Goal: Transaction & Acquisition: Book appointment/travel/reservation

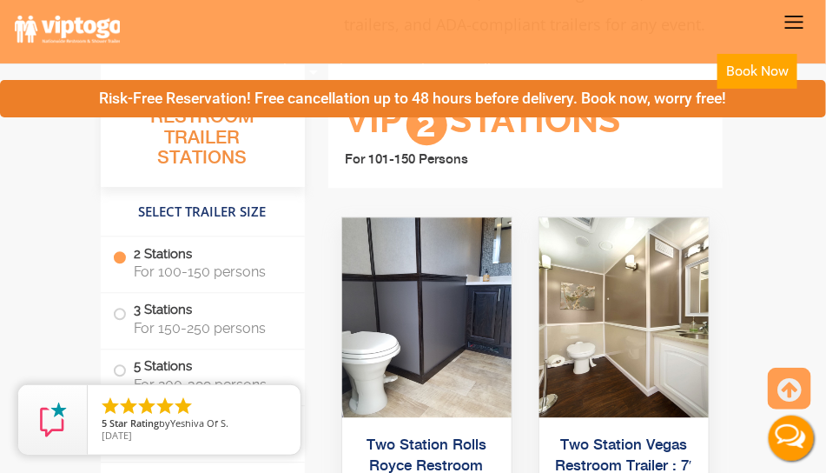
scroll to position [912, 0]
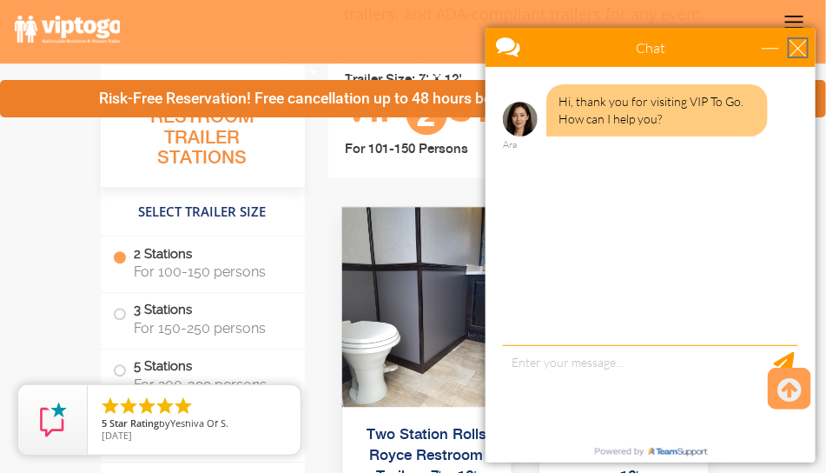
click at [797, 43] on div "close" at bounding box center [797, 46] width 17 height 17
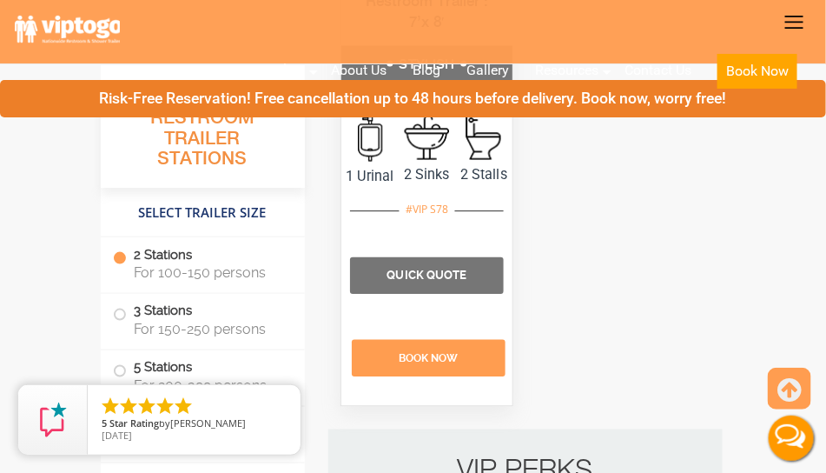
scroll to position [2042, 0]
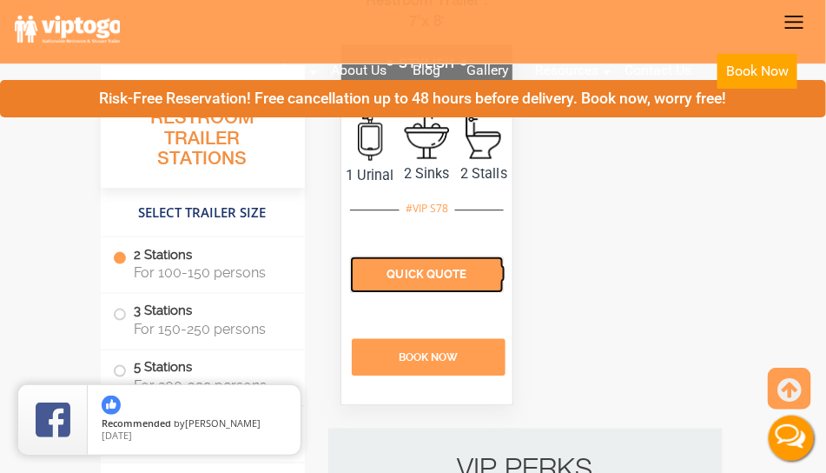
click at [453, 269] on span "Quick Quote" at bounding box center [427, 274] width 80 height 13
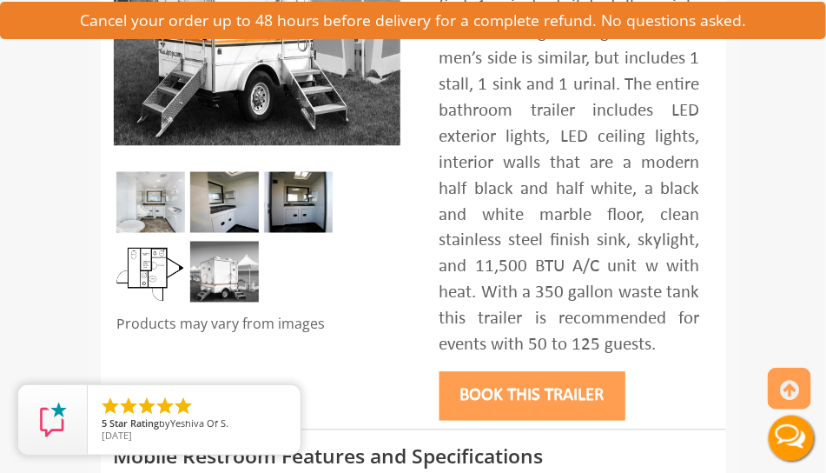
scroll to position [608, 0]
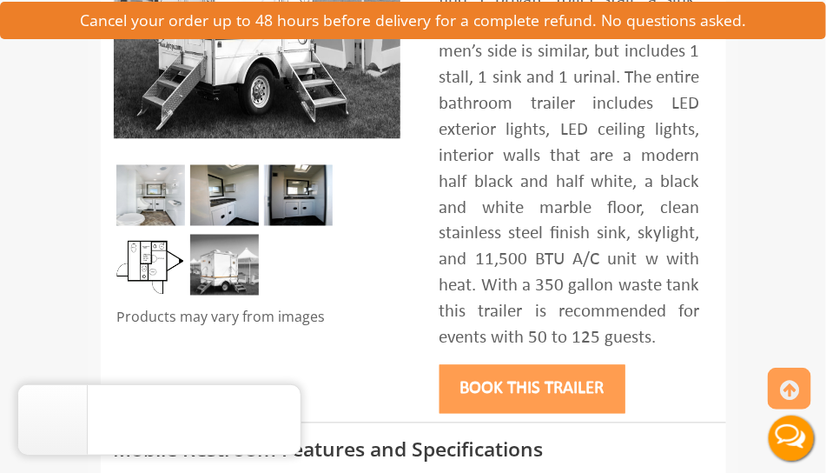
click at [149, 275] on img at bounding box center [150, 265] width 69 height 61
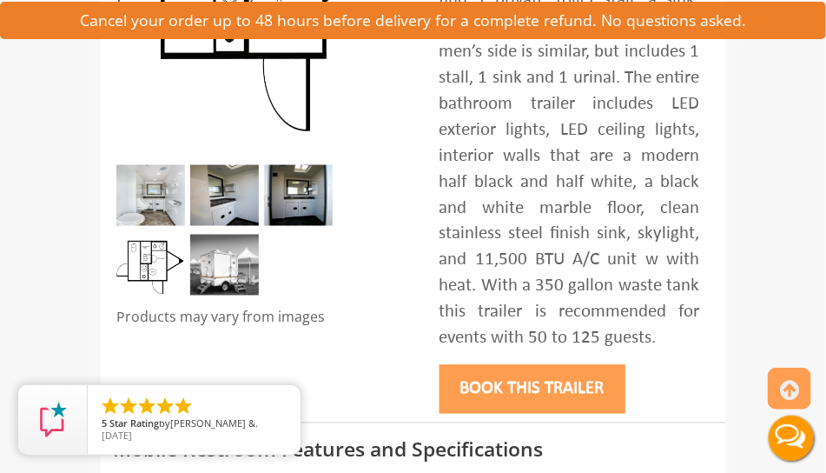
click at [296, 208] on img at bounding box center [298, 195] width 69 height 61
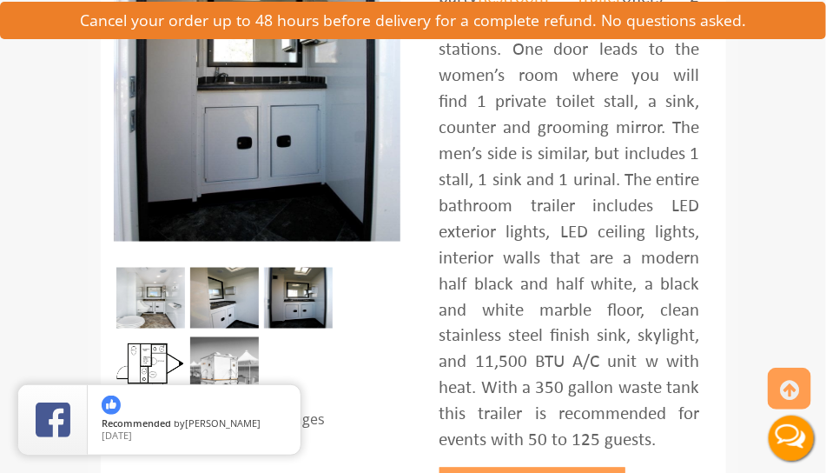
scroll to position [521, 0]
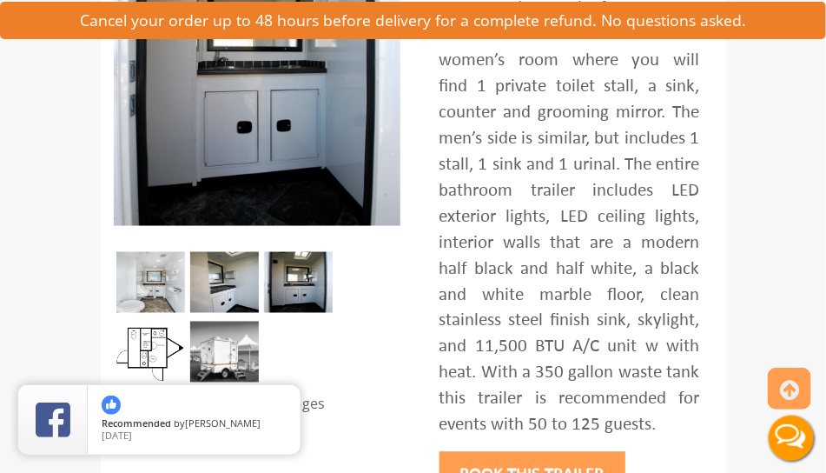
click at [147, 354] on img at bounding box center [150, 351] width 69 height 61
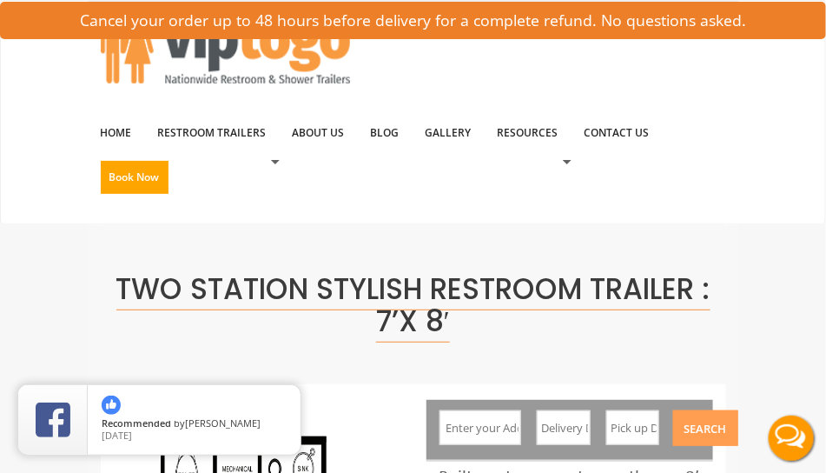
scroll to position [174, 0]
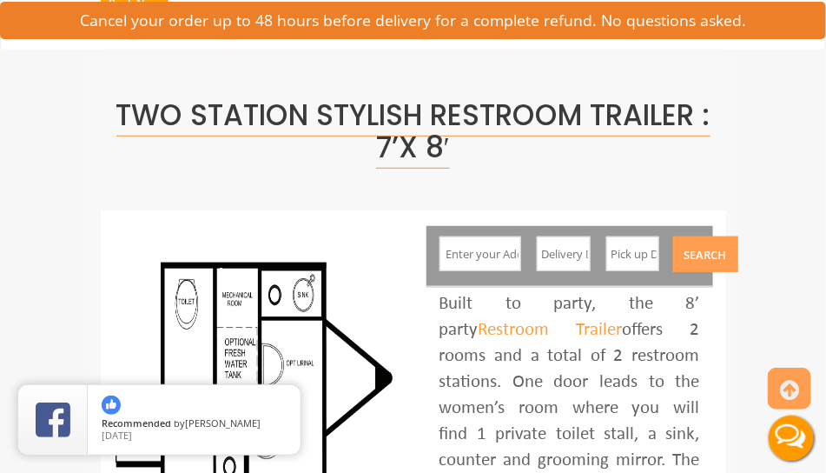
click at [482, 253] on input "text" at bounding box center [481, 253] width 82 height 35
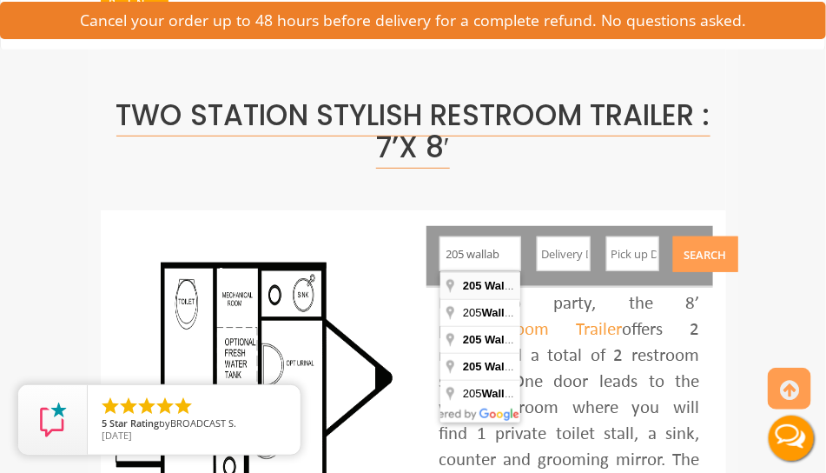
type input "[STREET_ADDRESS]"
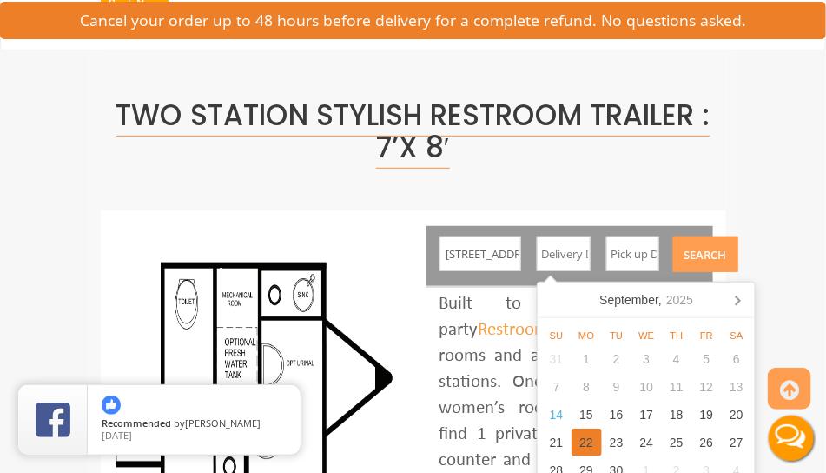
click at [579, 437] on div "22" at bounding box center [587, 442] width 30 height 28
type input "[DATE]"
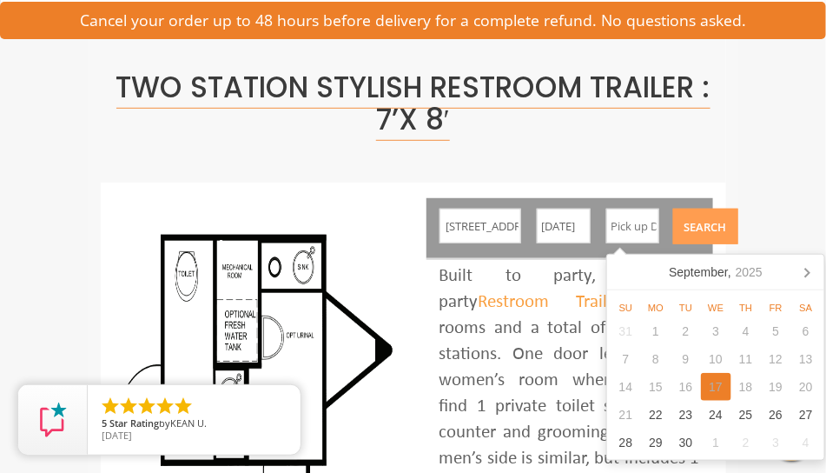
scroll to position [217, 0]
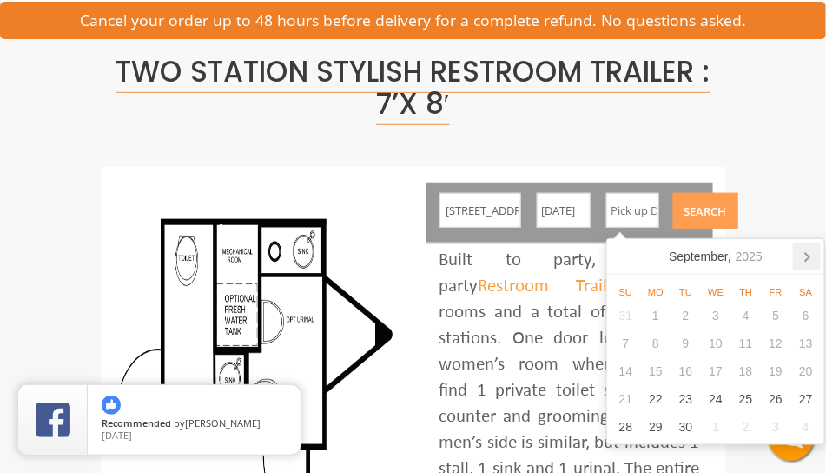
click at [809, 257] on icon at bounding box center [807, 257] width 4 height 9
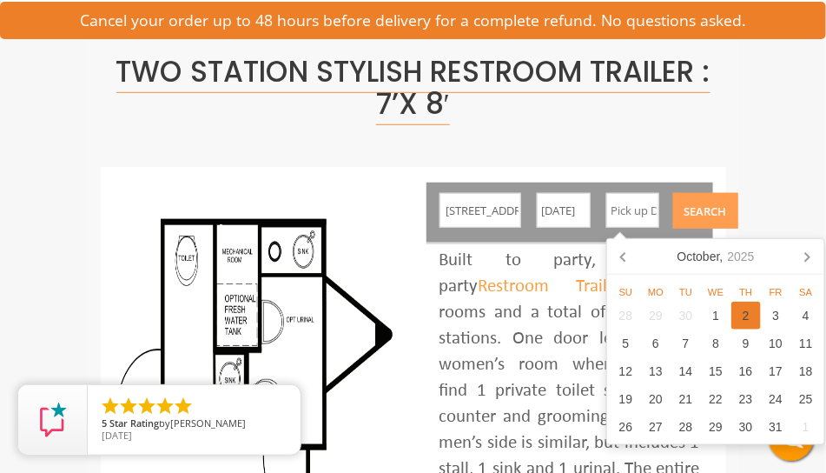
click at [756, 319] on div "2" at bounding box center [746, 315] width 30 height 28
type input "[DATE]"
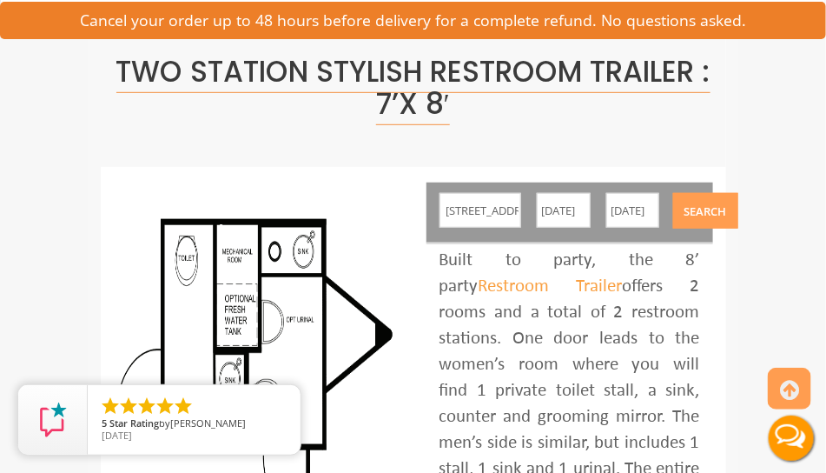
click at [720, 213] on button "Search" at bounding box center [705, 211] width 65 height 36
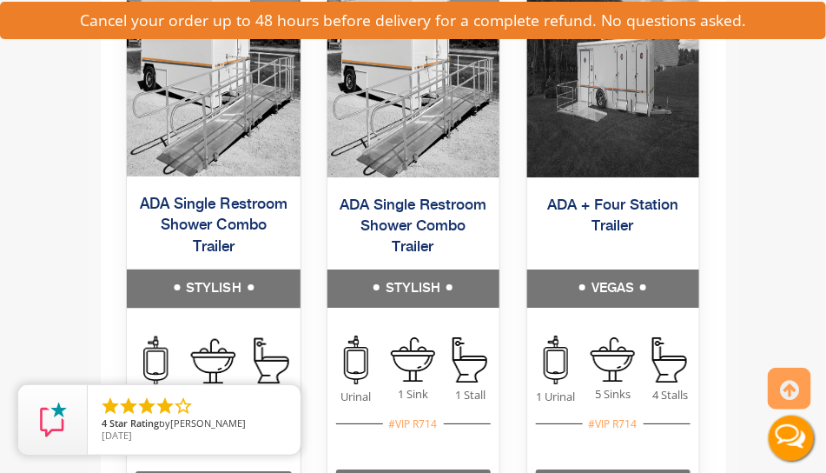
scroll to position [2737, 0]
